Goal: Task Accomplishment & Management: Use online tool/utility

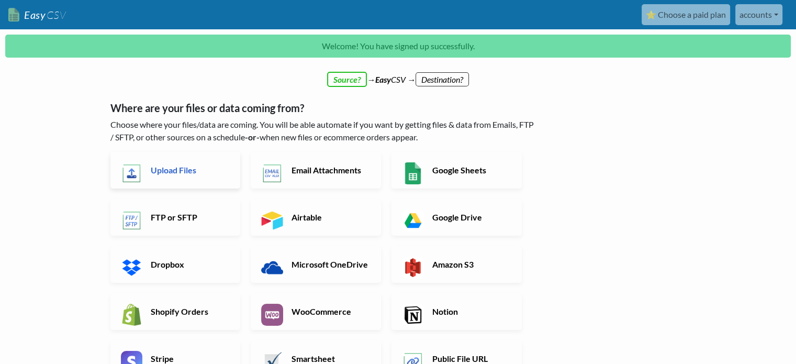
click at [199, 171] on h6 "Upload Files" at bounding box center [189, 170] width 82 height 10
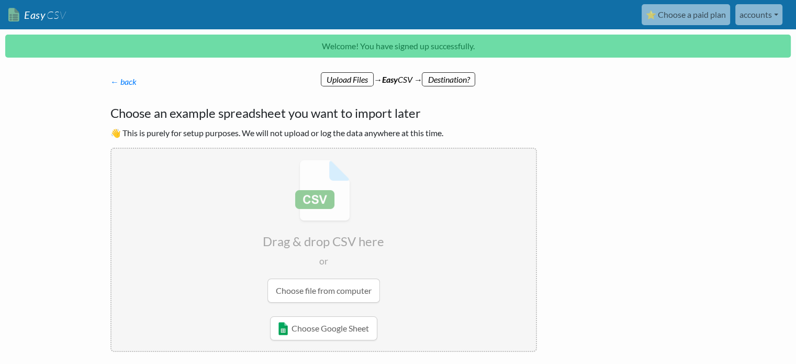
click at [329, 286] on input "file" at bounding box center [323, 231] width 424 height 165
click at [447, 292] on input "file" at bounding box center [323, 231] width 424 height 165
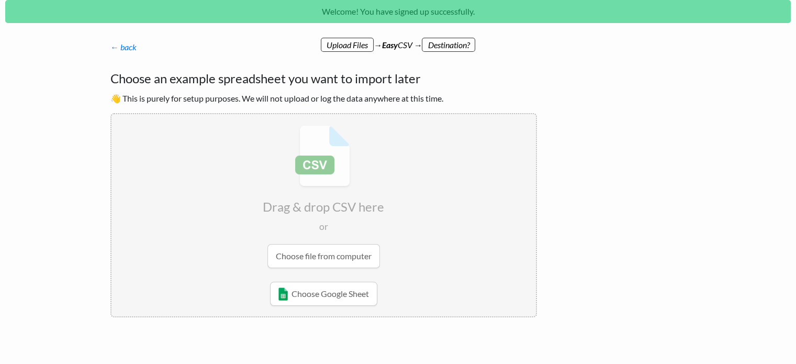
scroll to position [52, 0]
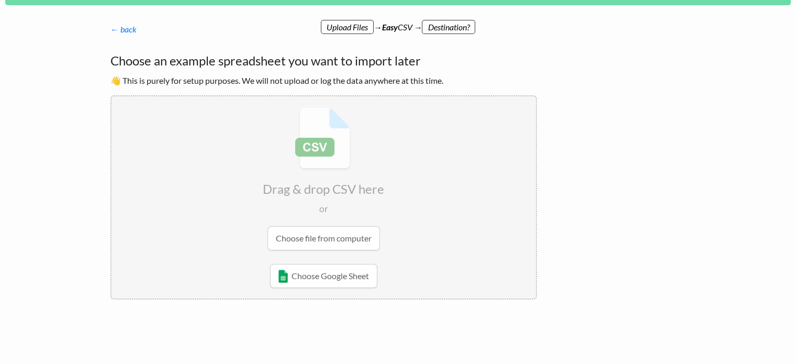
drag, startPoint x: 299, startPoint y: 137, endPoint x: 242, endPoint y: 148, distance: 57.5
drag, startPoint x: 242, startPoint y: 148, endPoint x: 480, endPoint y: 212, distance: 246.3
click at [480, 212] on input "file" at bounding box center [323, 178] width 424 height 165
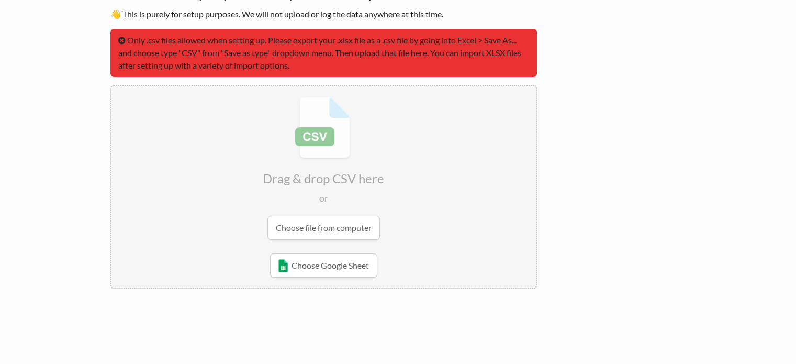
scroll to position [86, 0]
click at [366, 229] on input "file" at bounding box center [323, 167] width 424 height 165
type input "C:\fakepath\SalesInvoiceTemplate (27).csv"
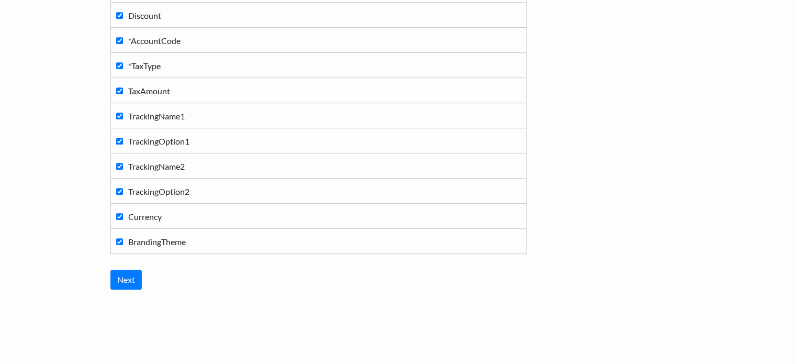
scroll to position [634, 0]
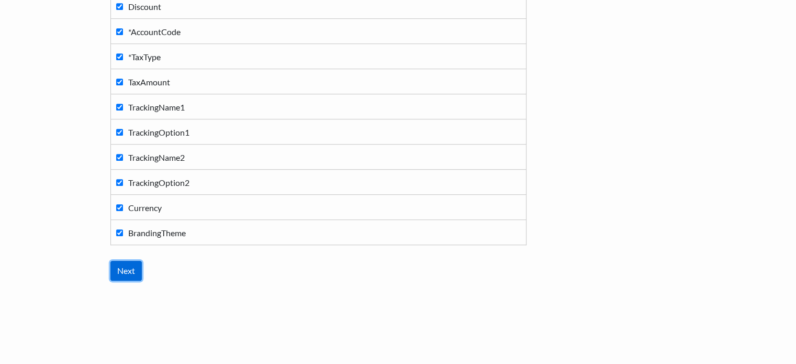
click at [132, 267] on input "Next" at bounding box center [125, 271] width 31 height 20
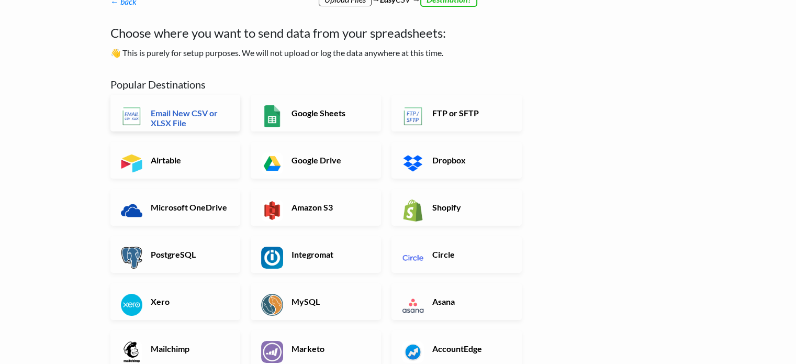
scroll to position [42, 0]
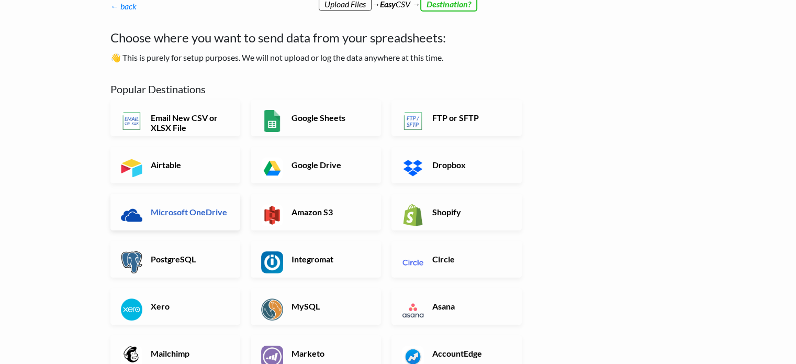
click at [229, 203] on link "Microsoft OneDrive" at bounding box center [175, 212] width 130 height 37
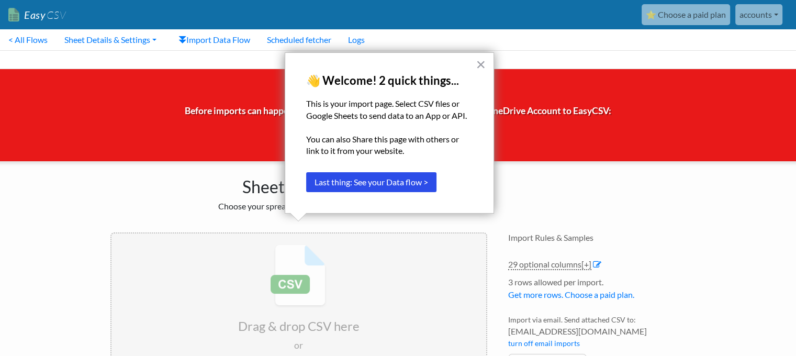
scroll to position [52, 0]
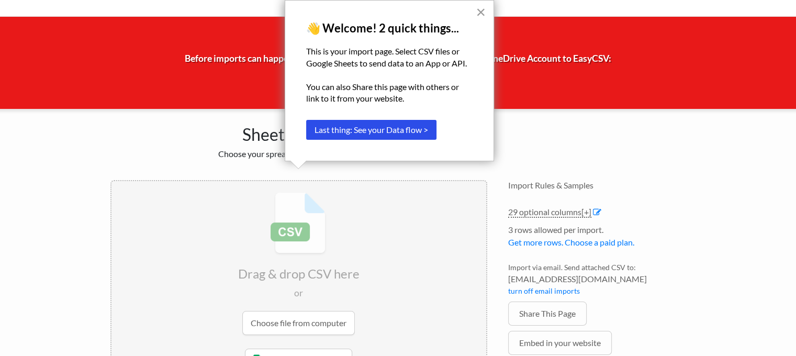
click at [483, 16] on button "×" at bounding box center [481, 12] width 10 height 17
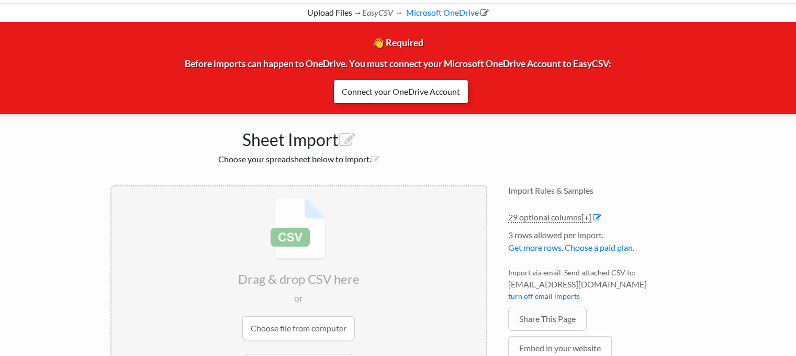
scroll to position [0, 0]
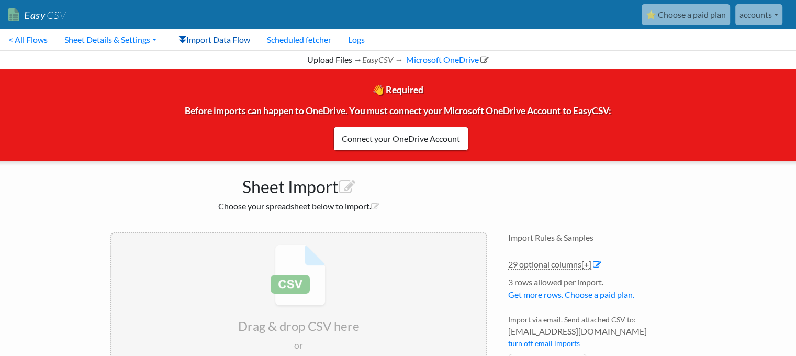
click at [234, 41] on link "Import Data Flow" at bounding box center [214, 39] width 88 height 21
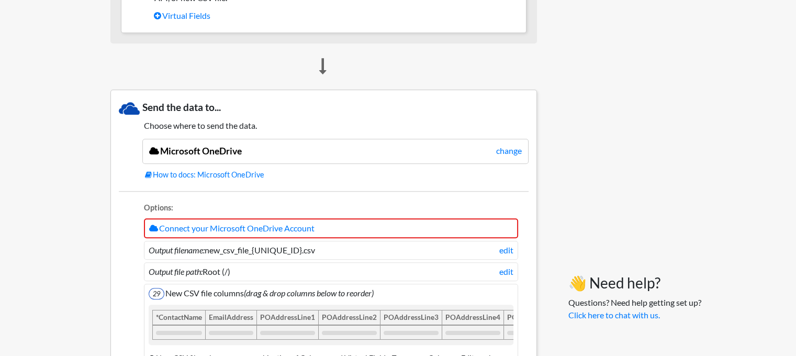
scroll to position [837, 0]
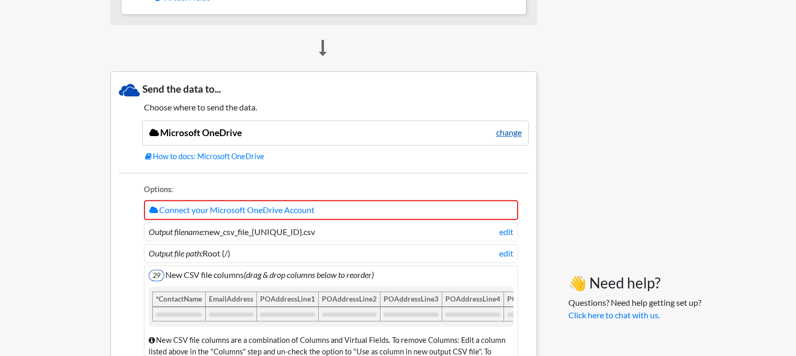
click at [505, 132] on link "change" at bounding box center [509, 132] width 26 height 13
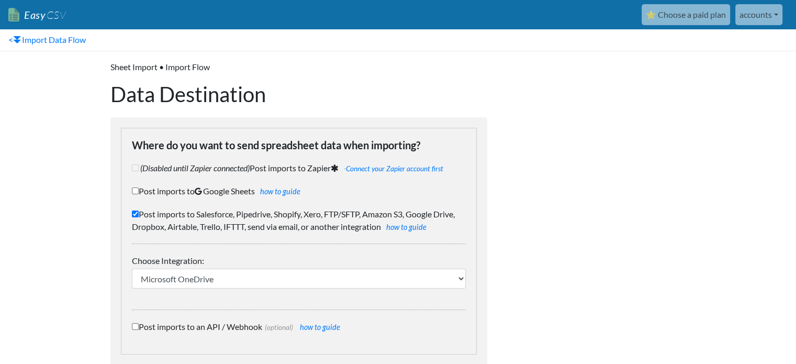
scroll to position [49, 0]
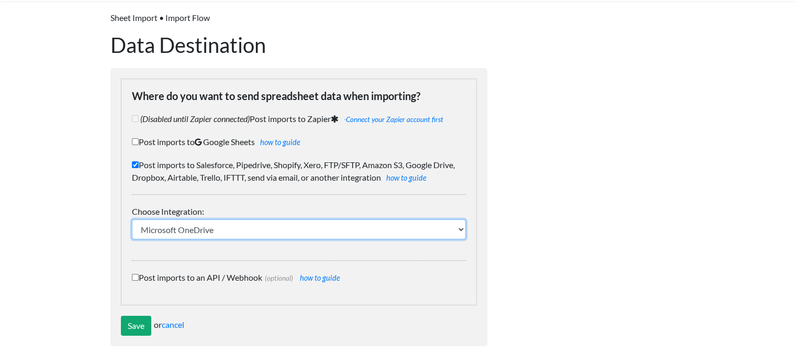
click at [446, 228] on select "IFTTT FTP or SFTP Amazon S3 HubSpot Google Big Query Salesforce Pipedrive Airta…" at bounding box center [299, 229] width 334 height 20
select select "46"
click at [132, 219] on select "IFTTT FTP or SFTP Amazon S3 HubSpot Google Big Query Salesforce Pipedrive Airta…" at bounding box center [299, 229] width 334 height 20
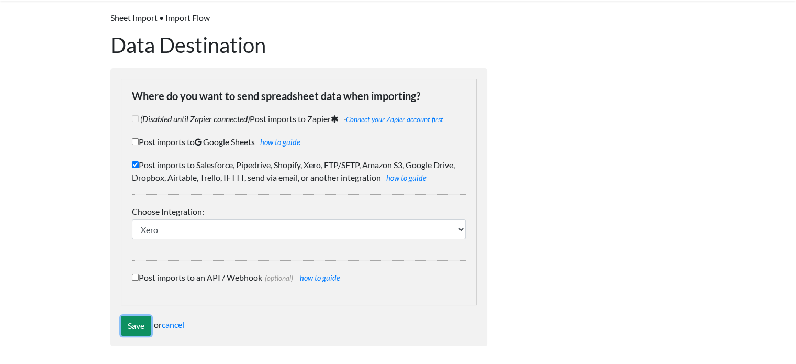
click at [135, 318] on input "Save" at bounding box center [136, 326] width 30 height 20
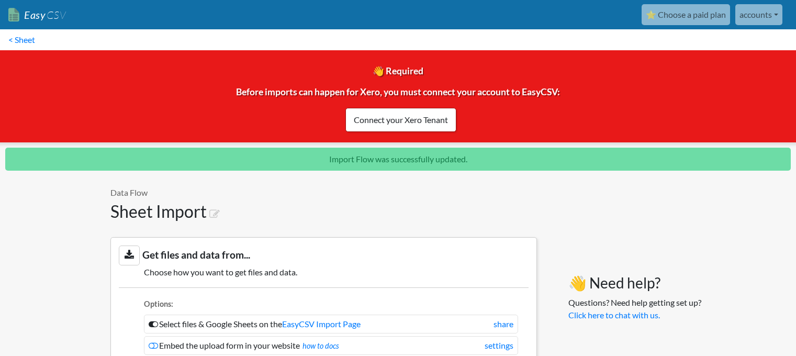
scroll to position [863, 0]
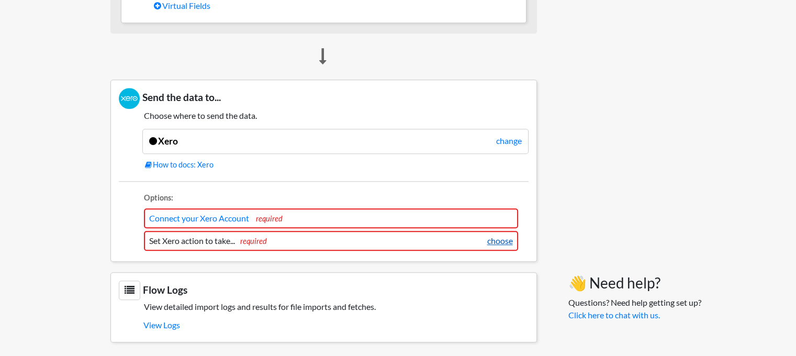
click at [502, 234] on link "choose" at bounding box center [500, 240] width 26 height 13
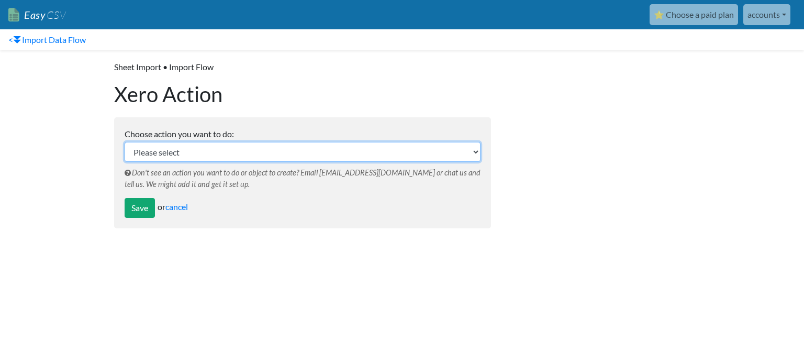
click at [456, 146] on select "Please select Invoices - Create invoices with line-items Credit Notes - Create …" at bounding box center [303, 152] width 356 height 20
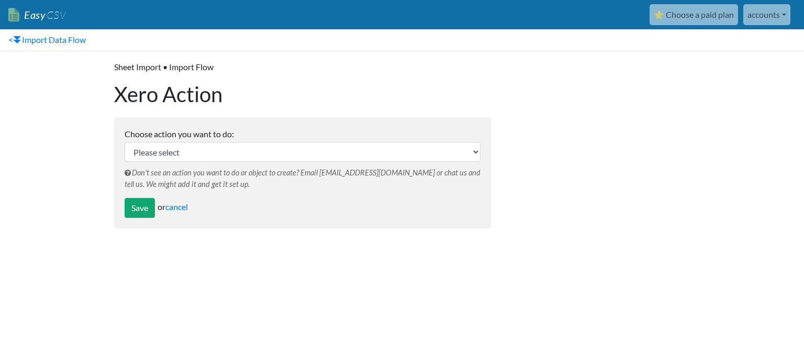
click at [401, 244] on div "Sheet Import • Import Flow Xero Action Choose action you want to do: Please sel…" at bounding box center [303, 149] width 398 height 199
